Goal: Task Accomplishment & Management: Manage account settings

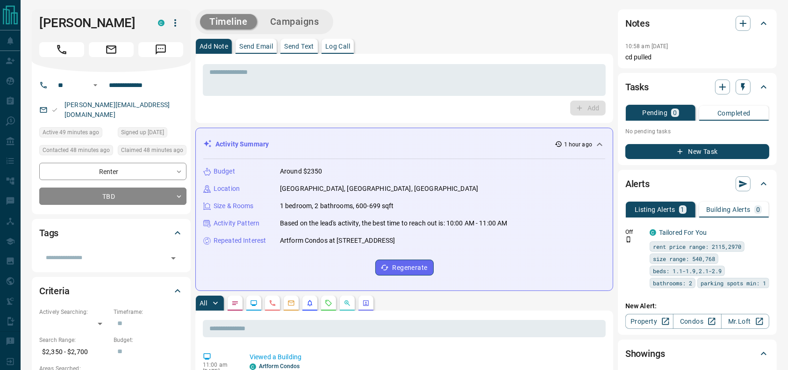
click at [398, 43] on div "Add Note Send Email Send Text Log Call" at bounding box center [404, 46] width 418 height 15
click at [411, 39] on div "Add Note Send Email Send Text Log Call" at bounding box center [404, 46] width 418 height 15
click at [52, 30] on h1 "[PERSON_NAME]" at bounding box center [91, 22] width 105 height 15
click at [57, 57] on button "Call" at bounding box center [61, 49] width 45 height 15
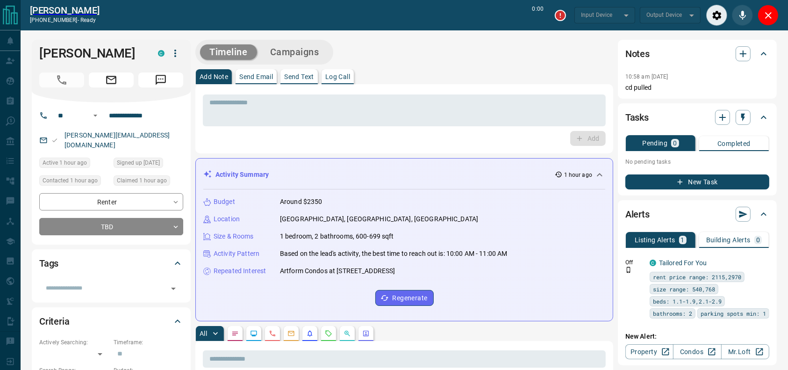
type input "*******"
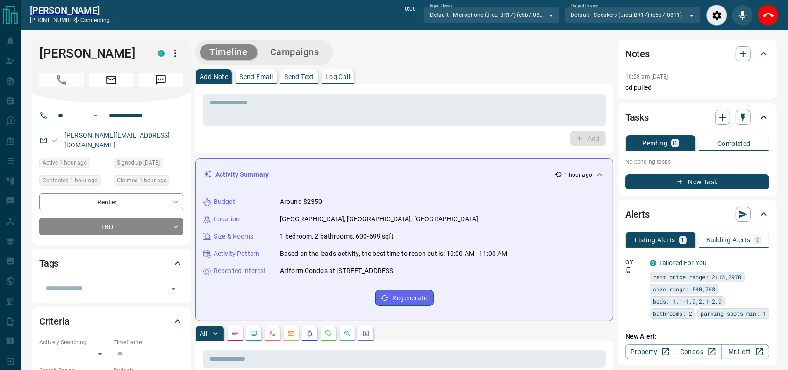
click at [475, 79] on div "Add Note Send Email Send Text Log Call" at bounding box center [404, 76] width 418 height 15
click at [770, 7] on button "Close" at bounding box center [768, 15] width 21 height 21
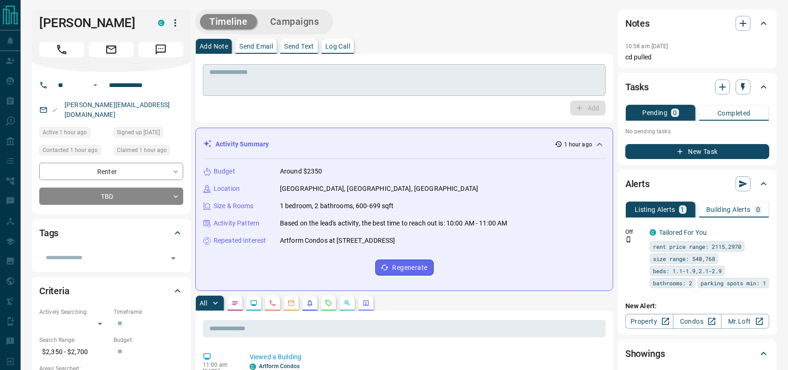
click at [474, 71] on textarea at bounding box center [404, 80] width 390 height 24
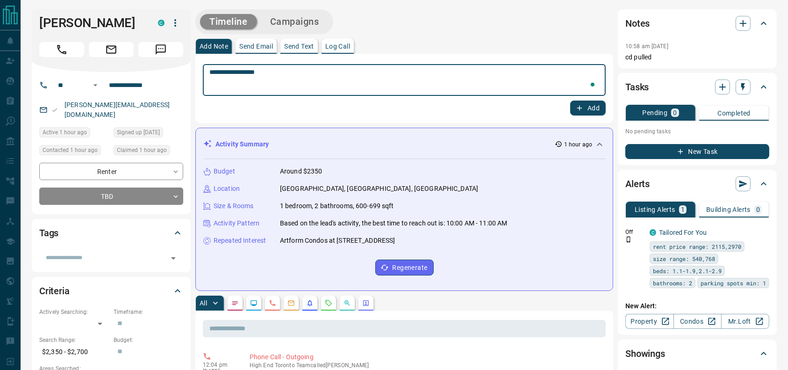
type textarea "**********"
click at [588, 108] on button "Add" at bounding box center [588, 108] width 36 height 15
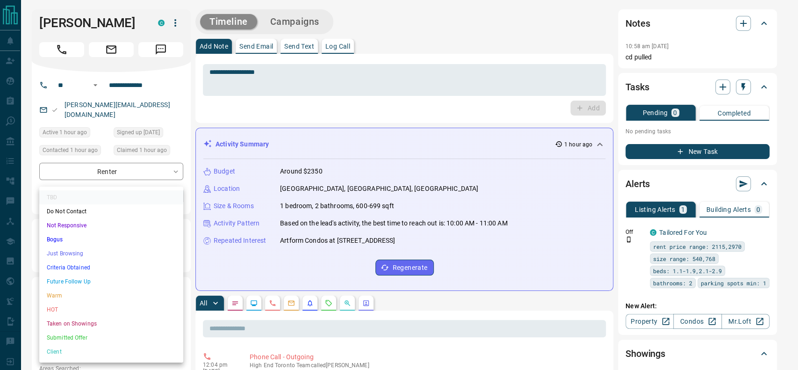
click at [64, 251] on li "Just Browsing" at bounding box center [111, 253] width 144 height 14
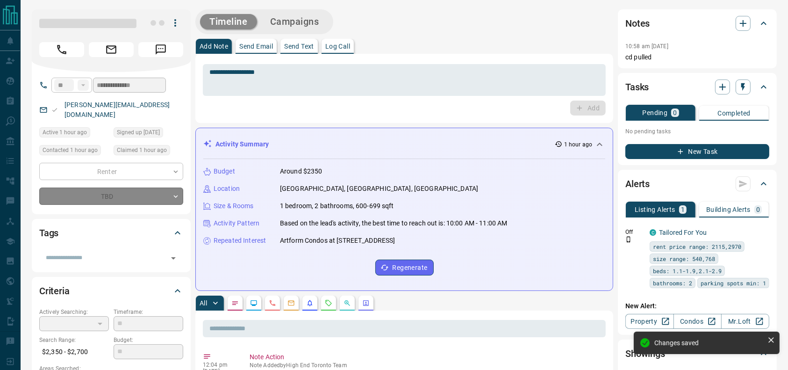
type input "*"
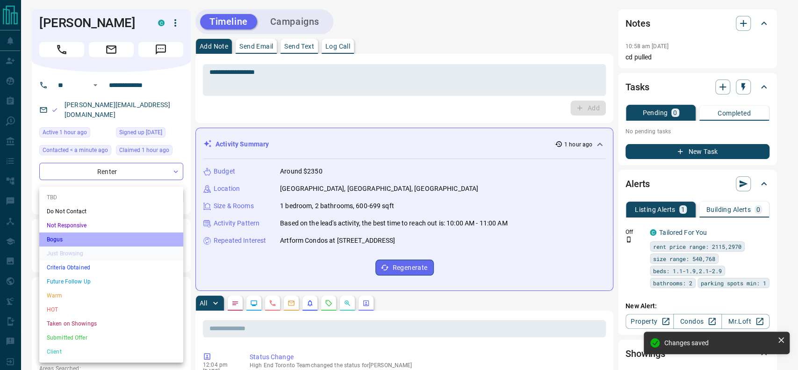
click at [71, 235] on li "Bogus" at bounding box center [111, 239] width 144 height 14
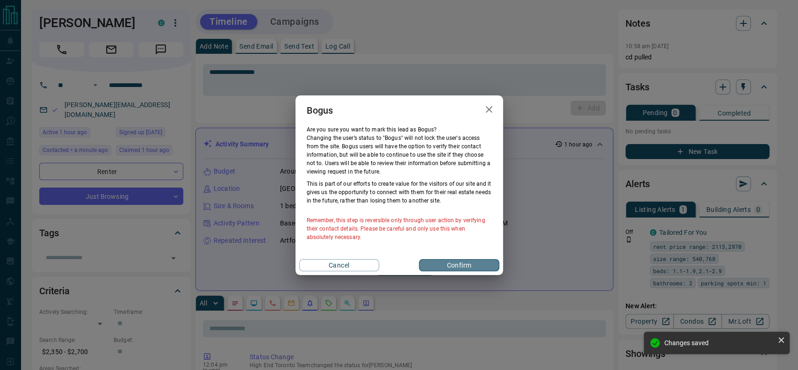
click at [449, 268] on button "Confirm" at bounding box center [459, 265] width 80 height 12
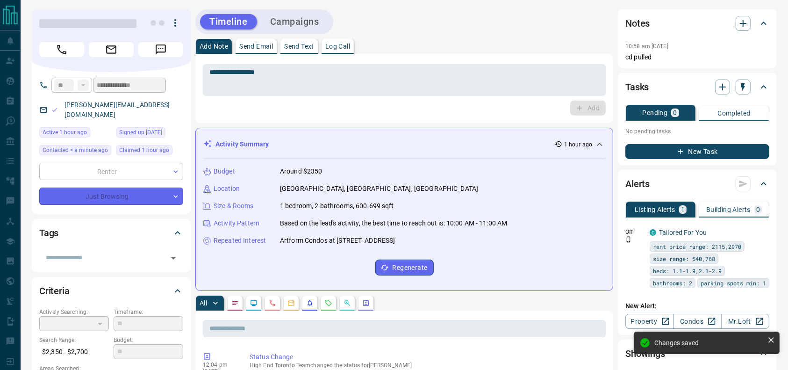
type input "**********"
type input "*"
